Goal: Information Seeking & Learning: Compare options

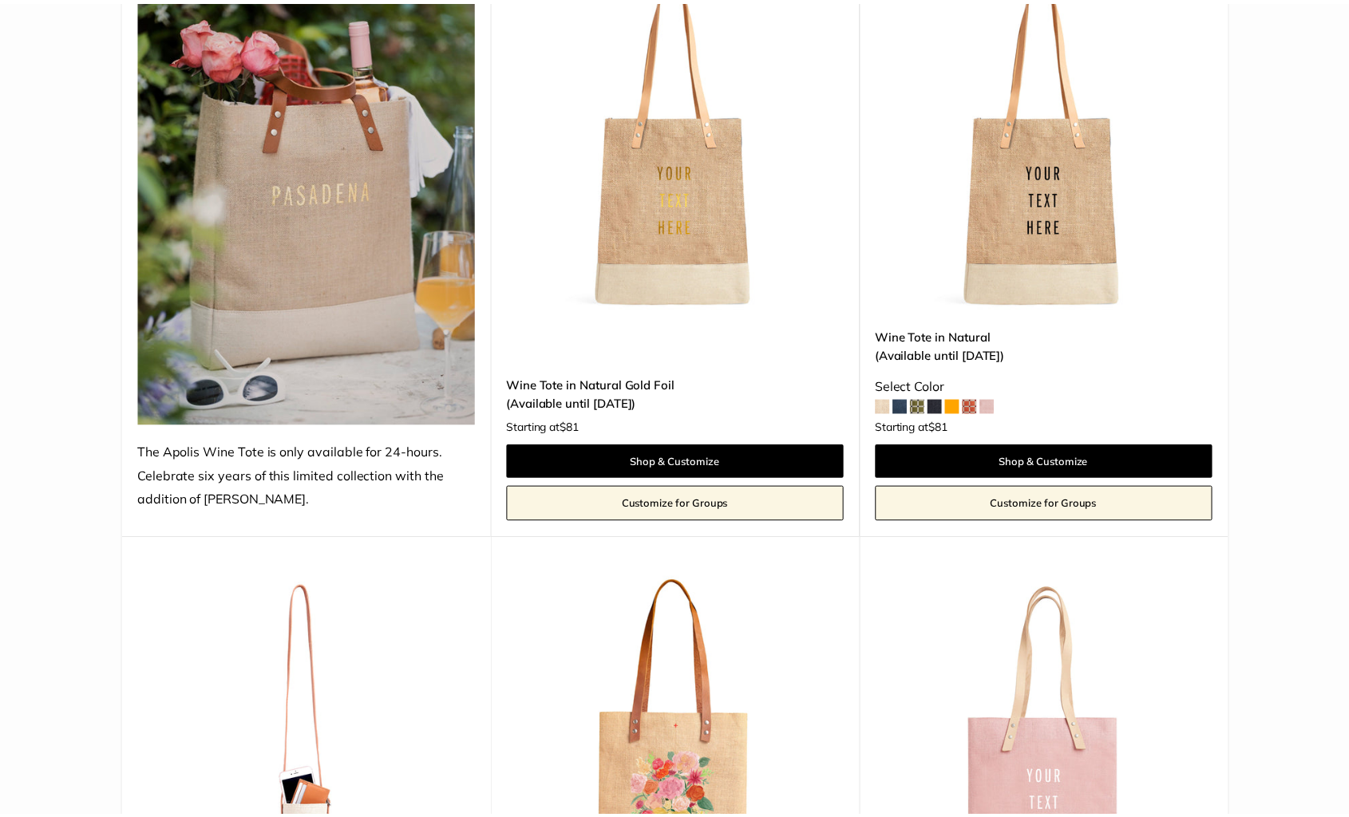
scroll to position [319, 0]
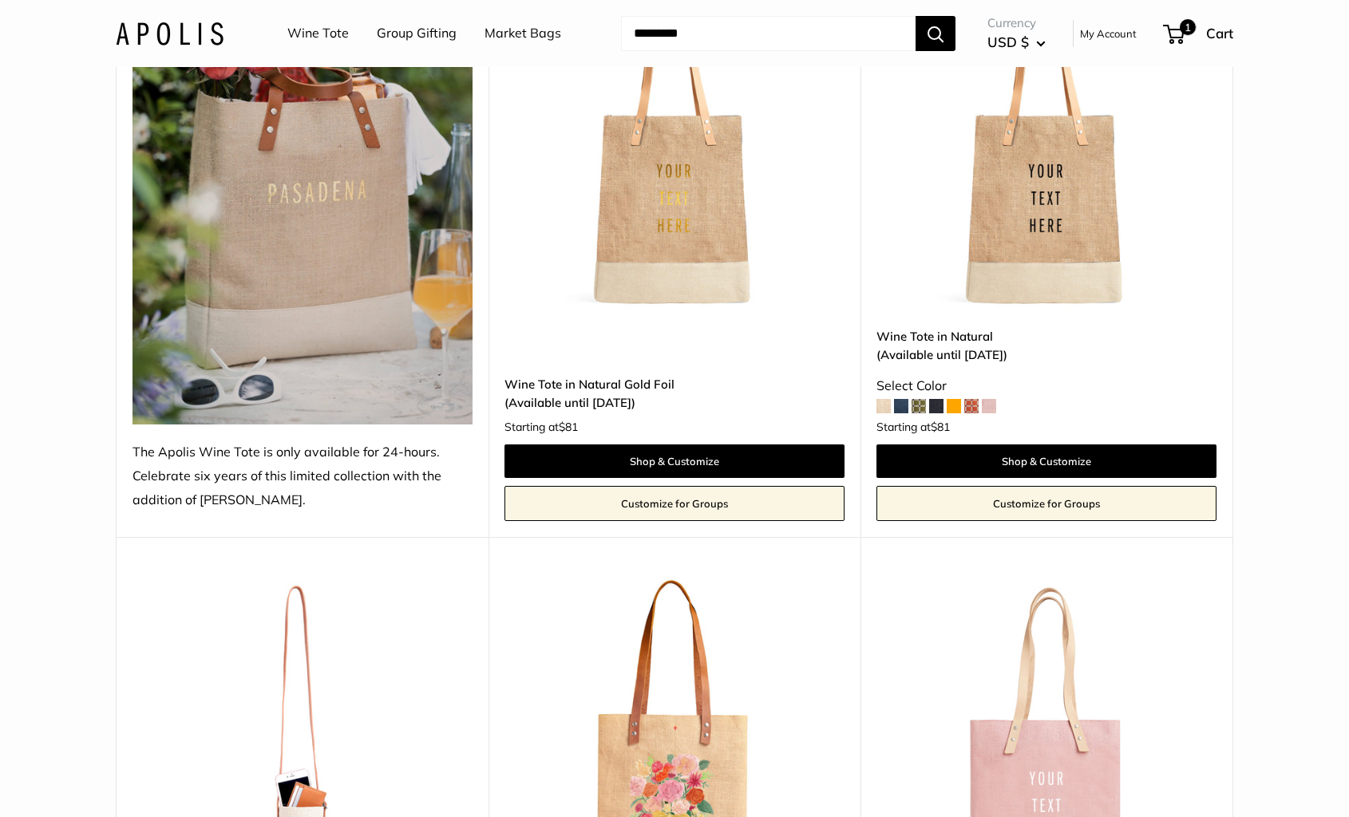
click at [920, 408] on span at bounding box center [918, 406] width 14 height 14
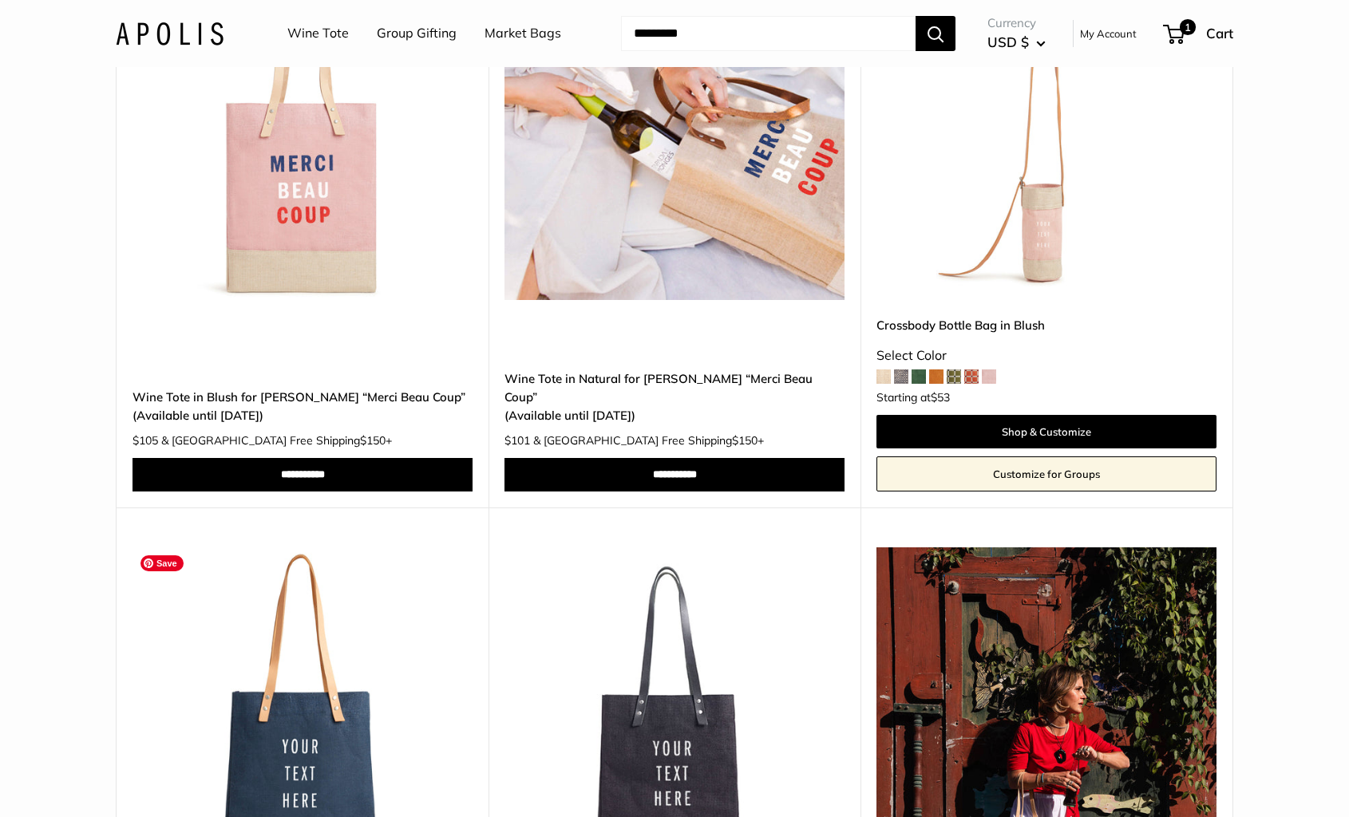
scroll to position [1277, 0]
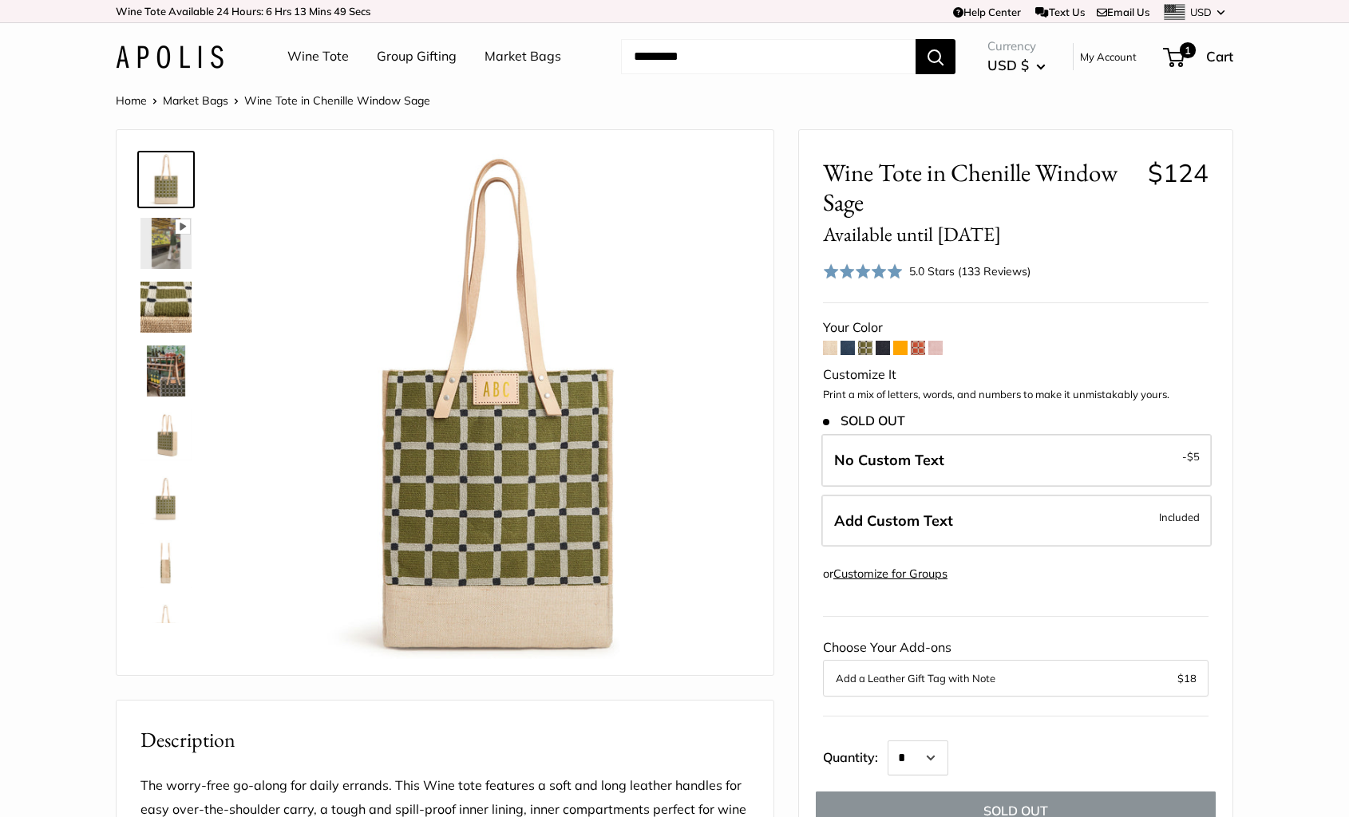
click at [919, 346] on span at bounding box center [918, 348] width 14 height 14
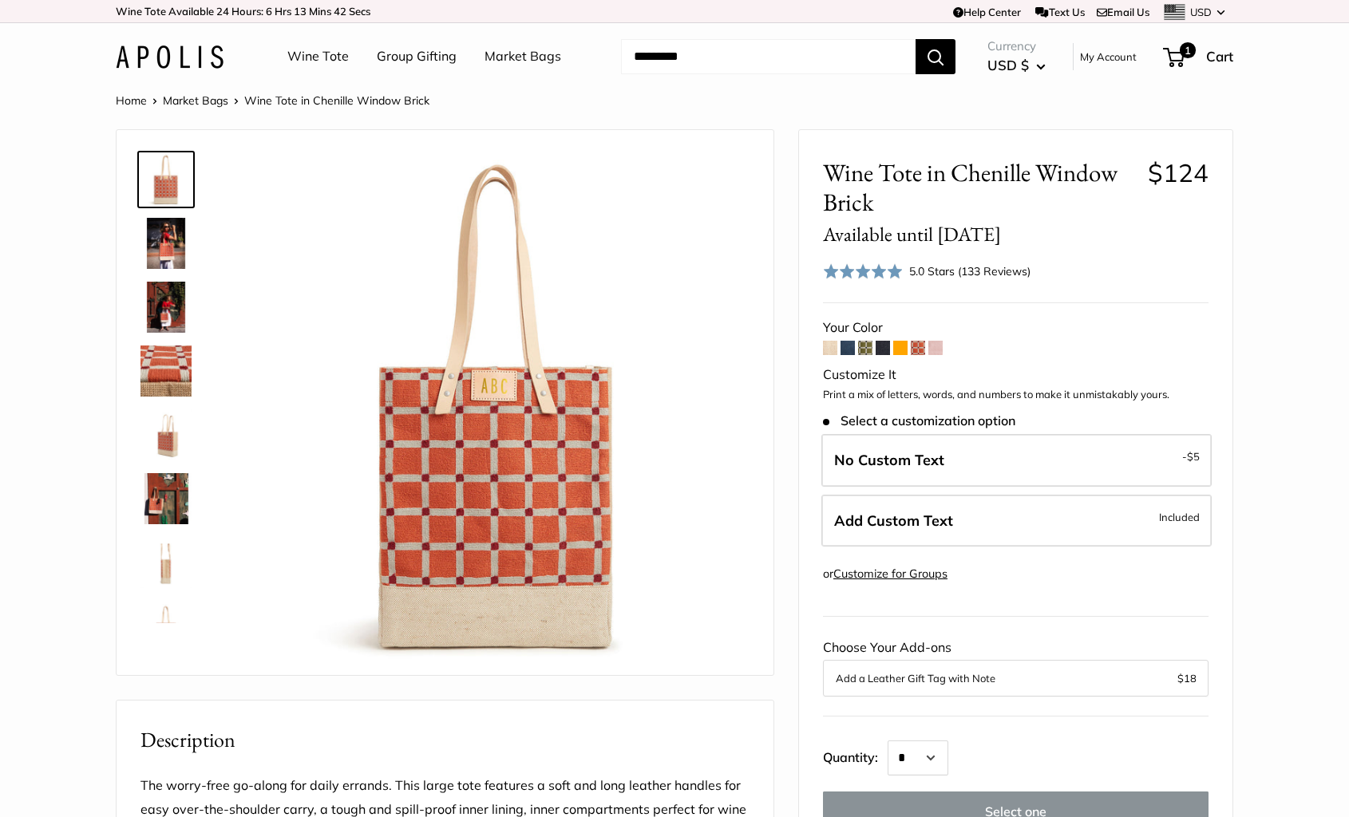
click at [167, 367] on img at bounding box center [165, 371] width 51 height 51
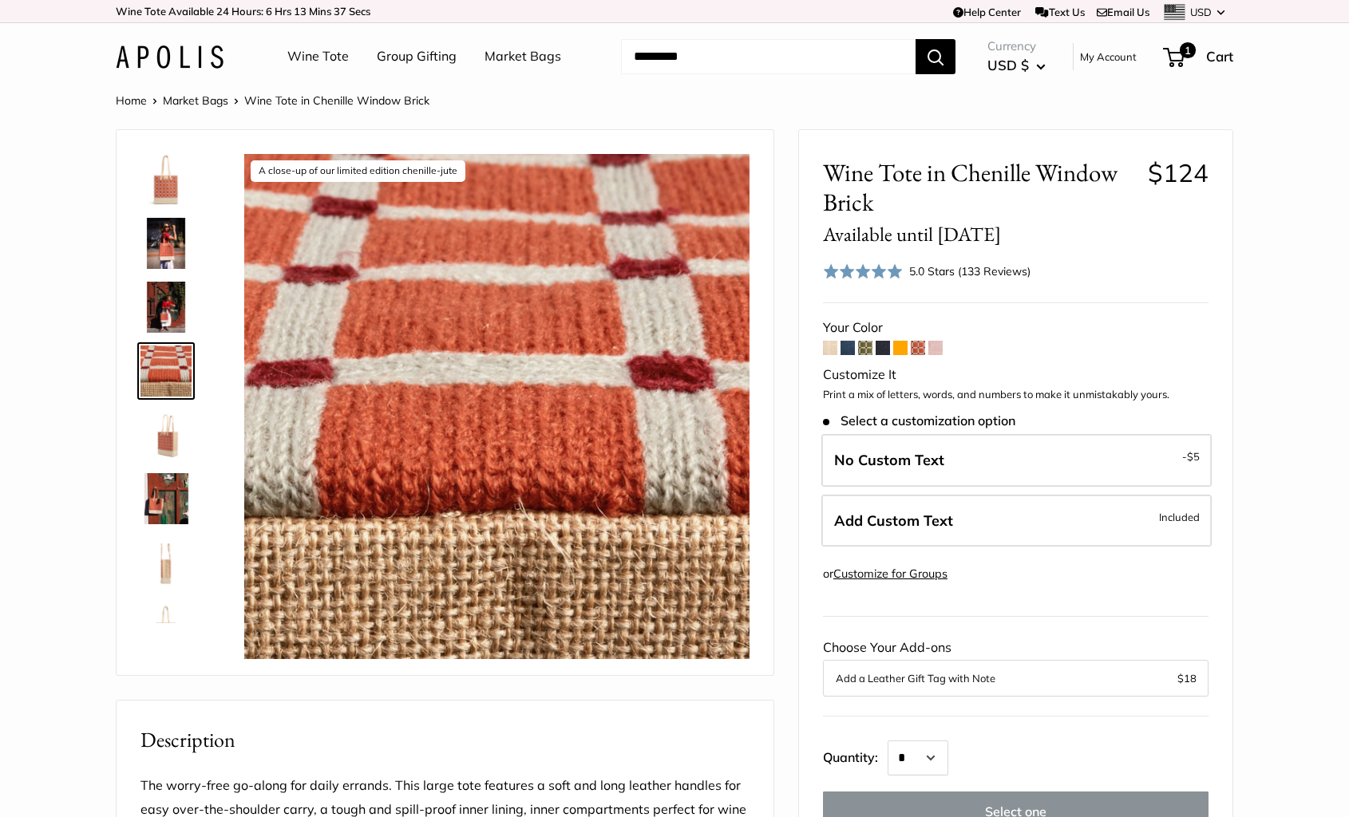
click at [943, 353] on span at bounding box center [935, 348] width 14 height 14
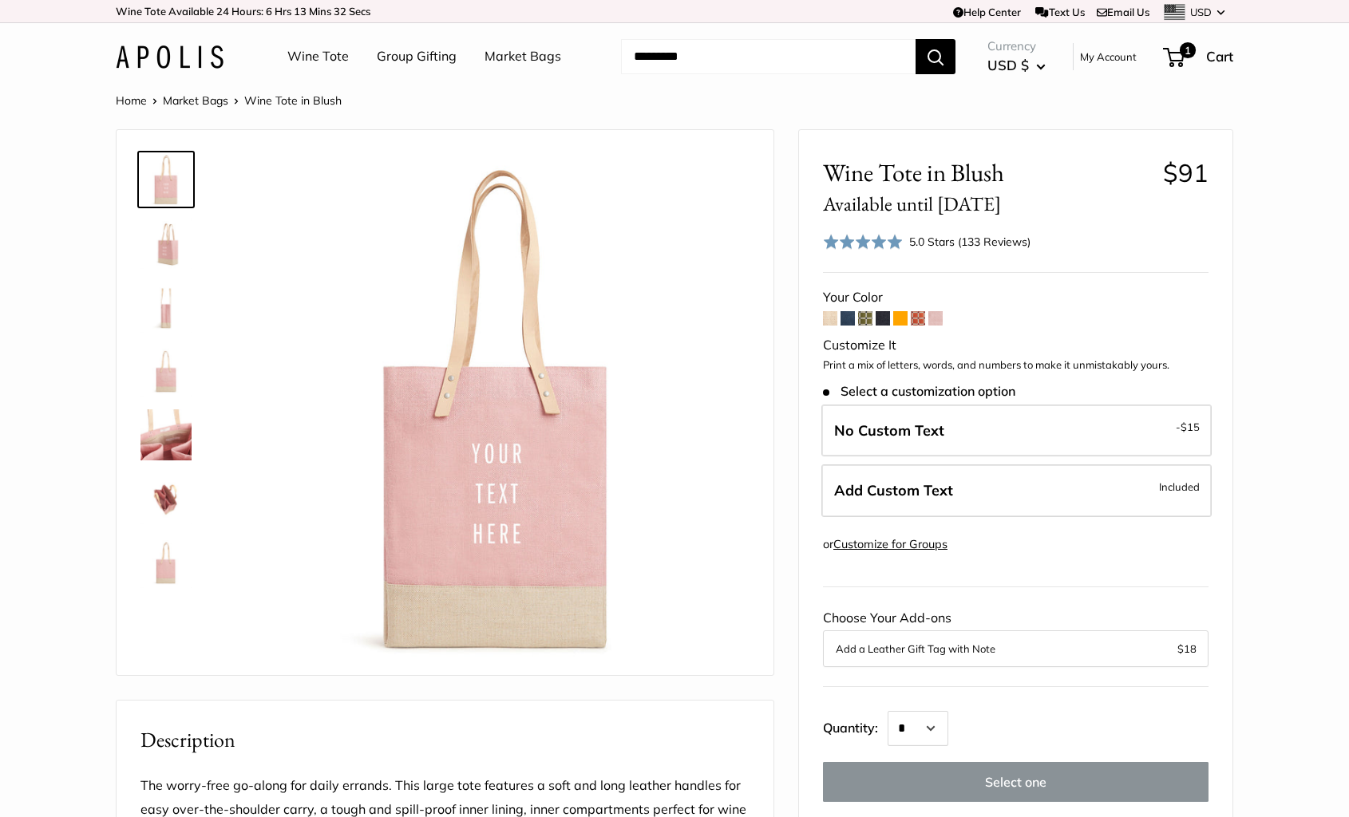
click at [899, 317] on span at bounding box center [900, 318] width 14 height 14
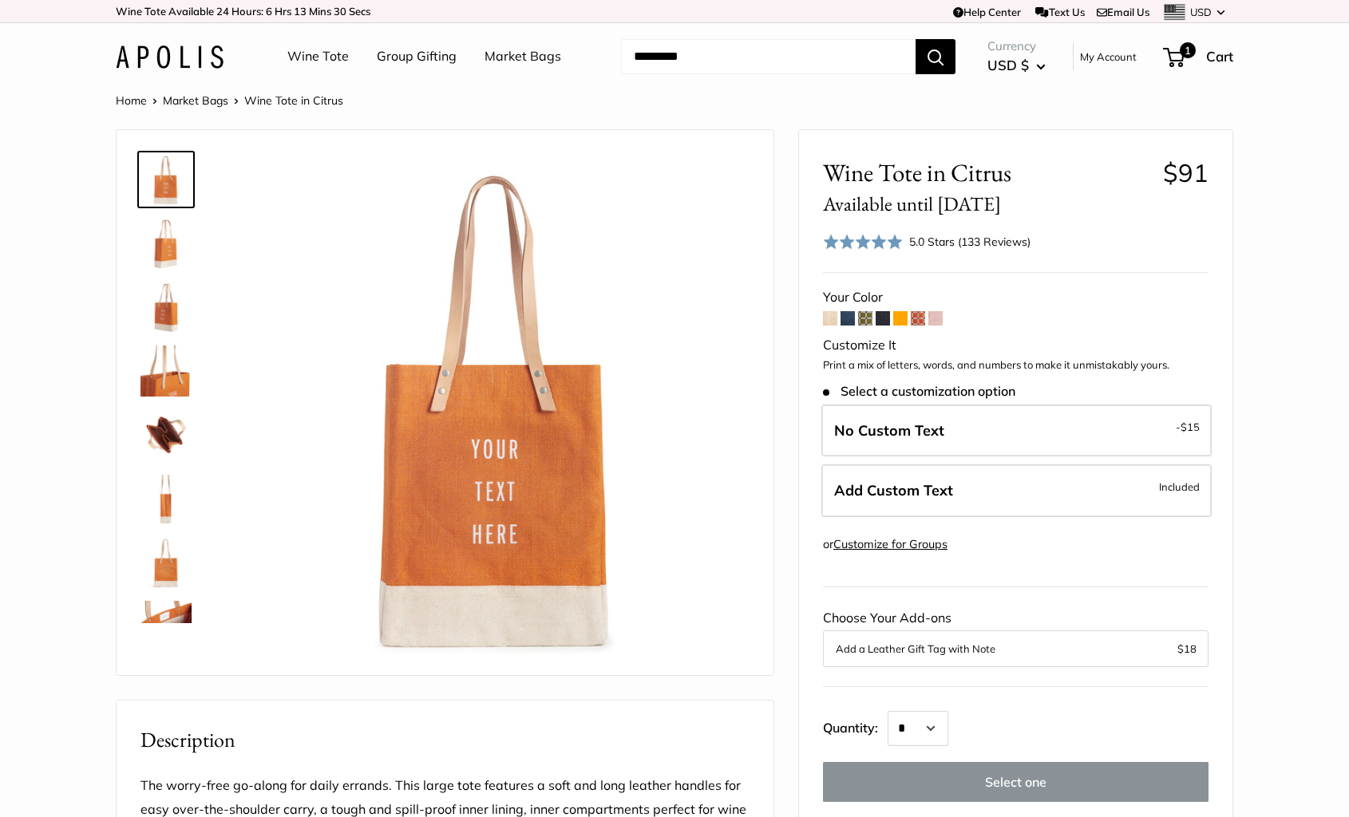
click at [883, 320] on span at bounding box center [883, 318] width 14 height 14
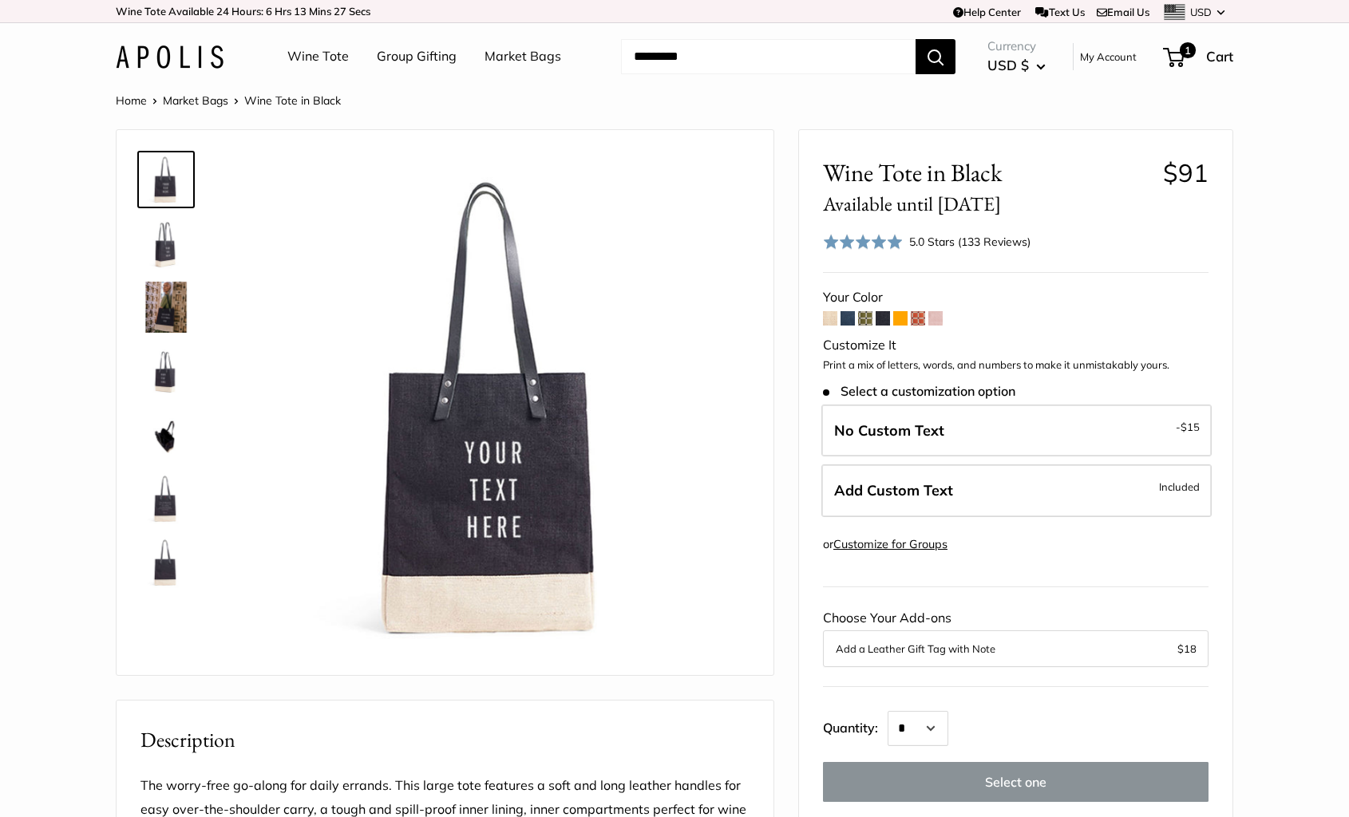
click at [839, 319] on form "Your Color Customize It Print a mix of letters, words, and numbers to make it u…" at bounding box center [1015, 569] width 385 height 567
click at [844, 319] on span at bounding box center [847, 318] width 14 height 14
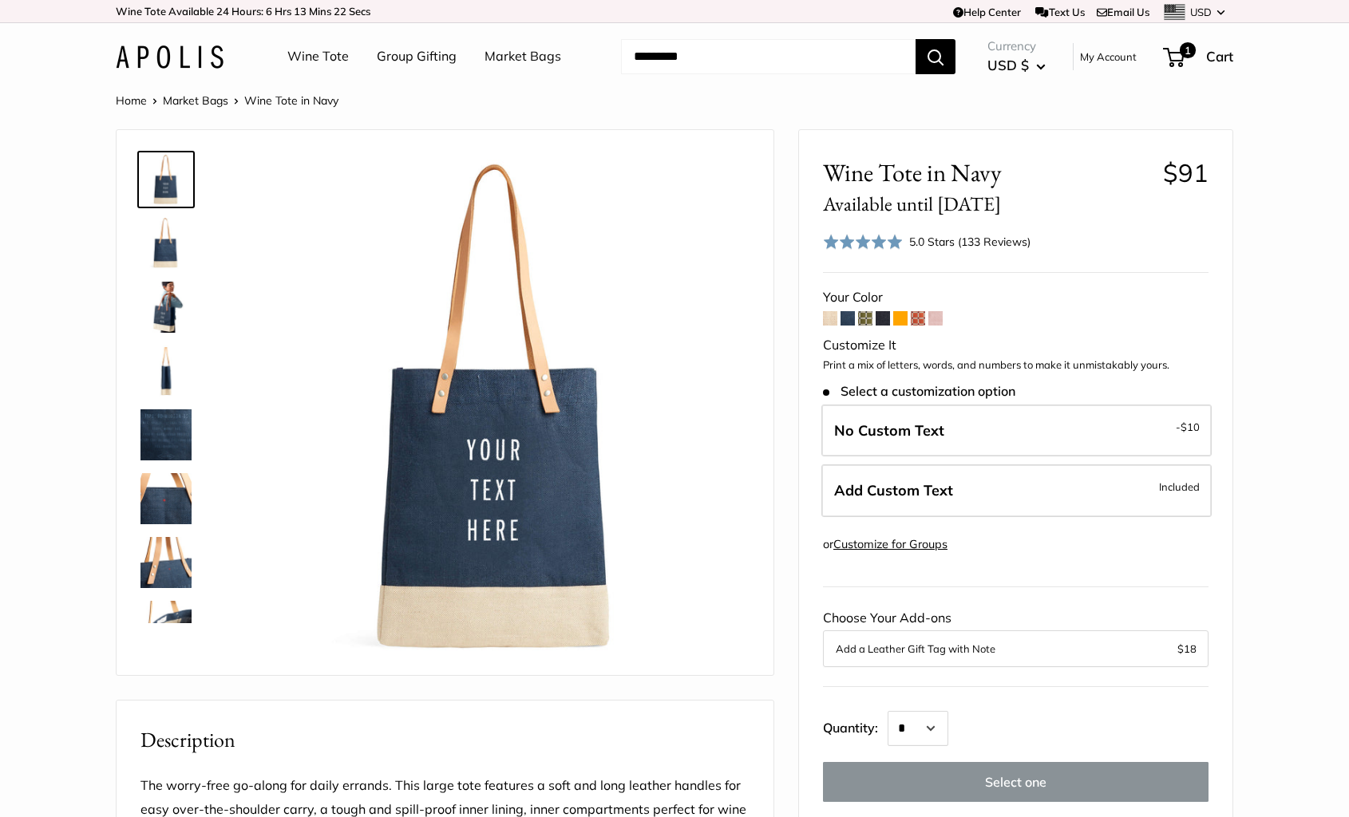
click at [824, 322] on span at bounding box center [830, 318] width 14 height 14
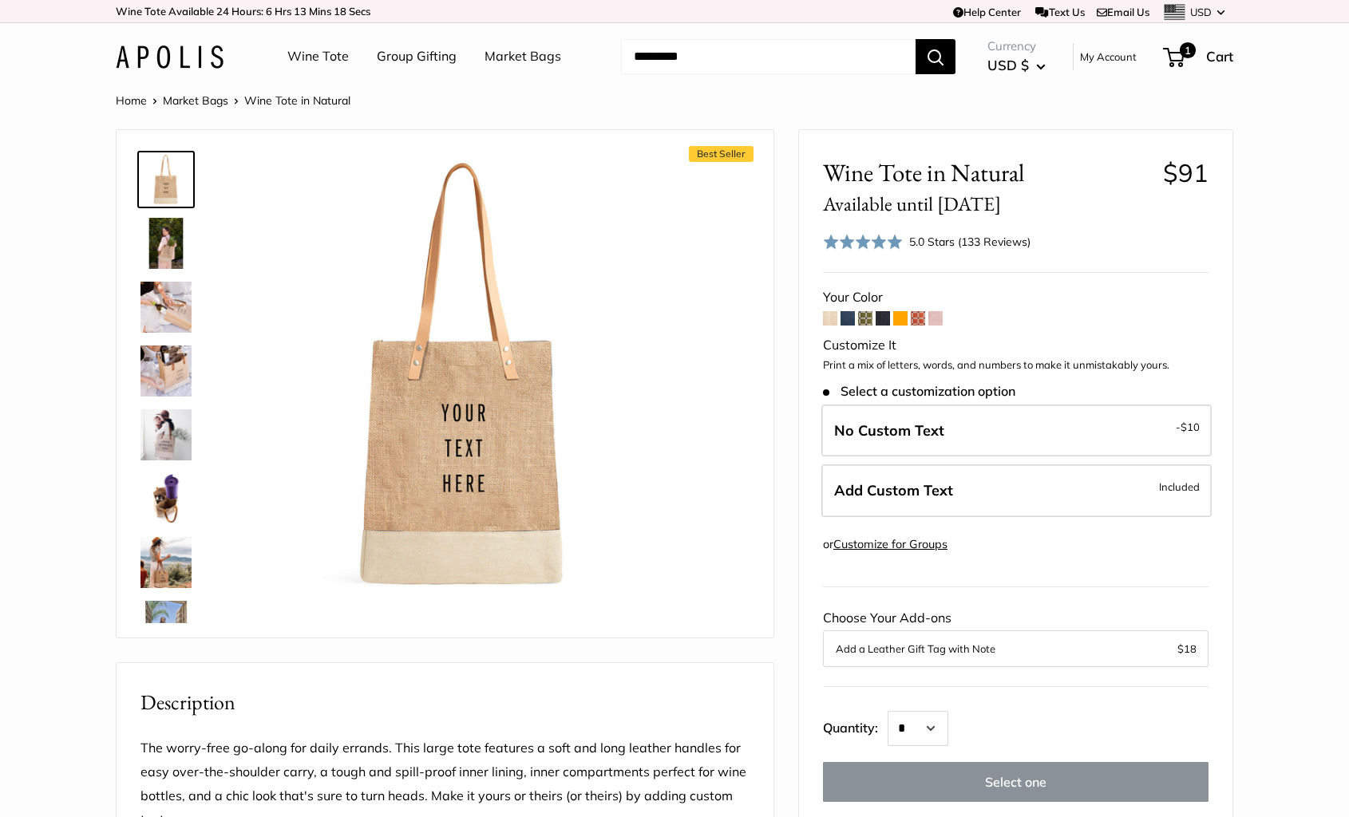
click at [864, 319] on span at bounding box center [865, 318] width 14 height 14
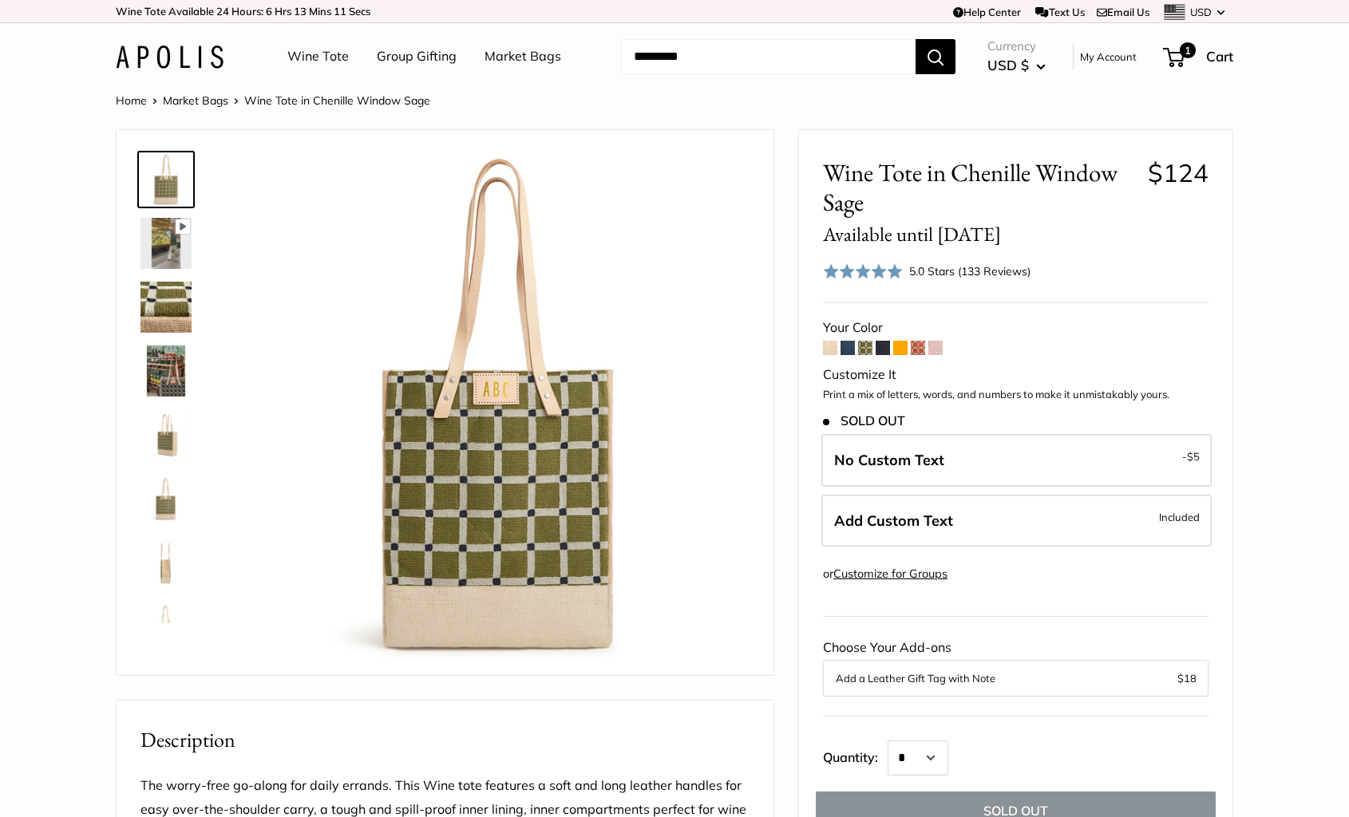
click at [916, 350] on span at bounding box center [918, 348] width 14 height 14
